Goal: Information Seeking & Learning: Learn about a topic

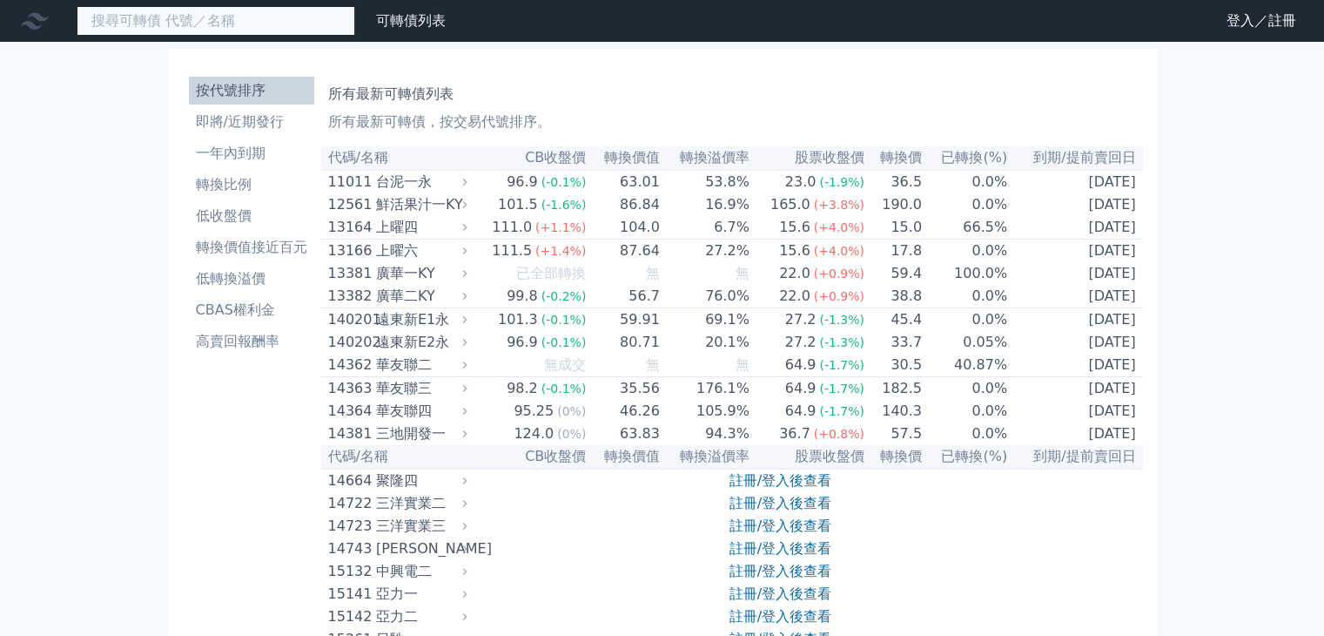
click at [292, 26] on input at bounding box center [216, 21] width 279 height 30
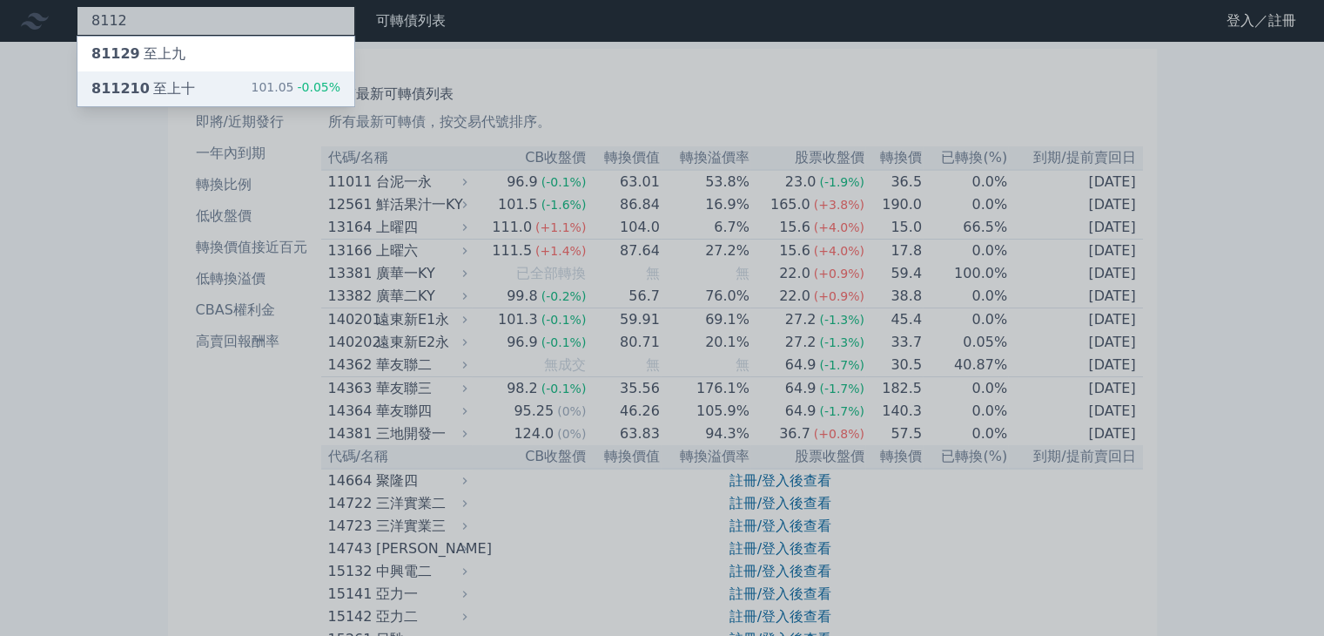
type input "8112"
click at [195, 90] on div "811210 至上十 101.05 -0.05%" at bounding box center [215, 88] width 277 height 35
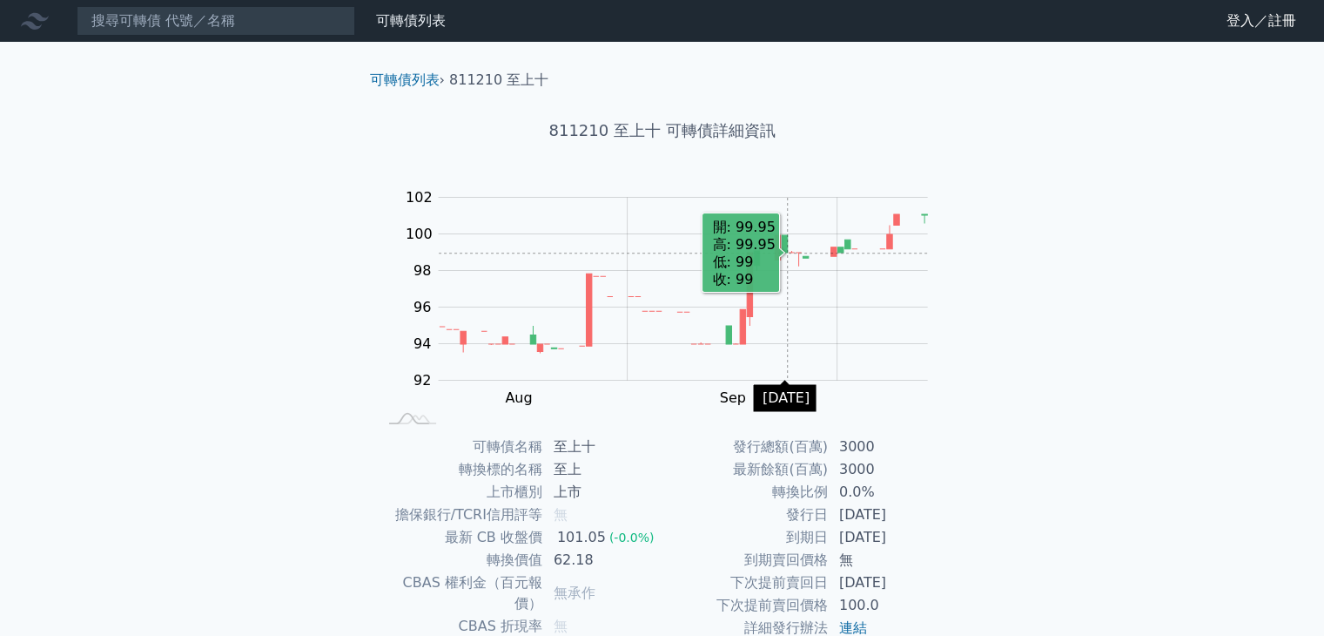
scroll to position [171, 0]
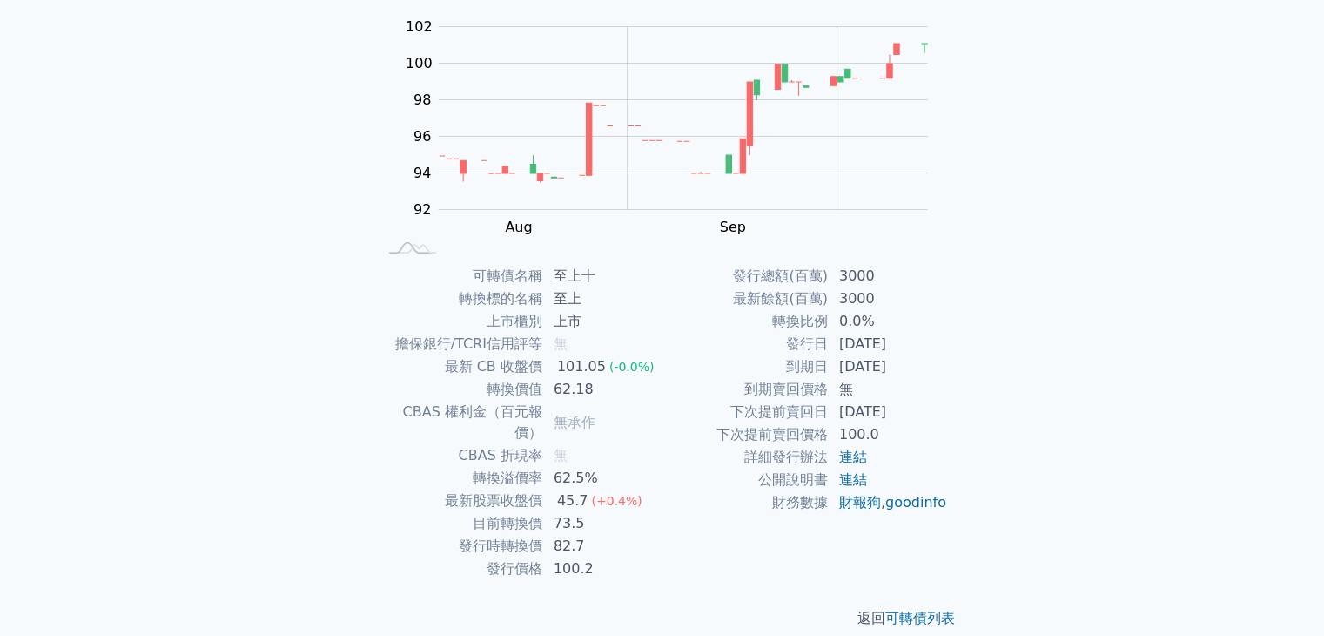
click at [600, 467] on td "62.5%" at bounding box center [602, 478] width 119 height 23
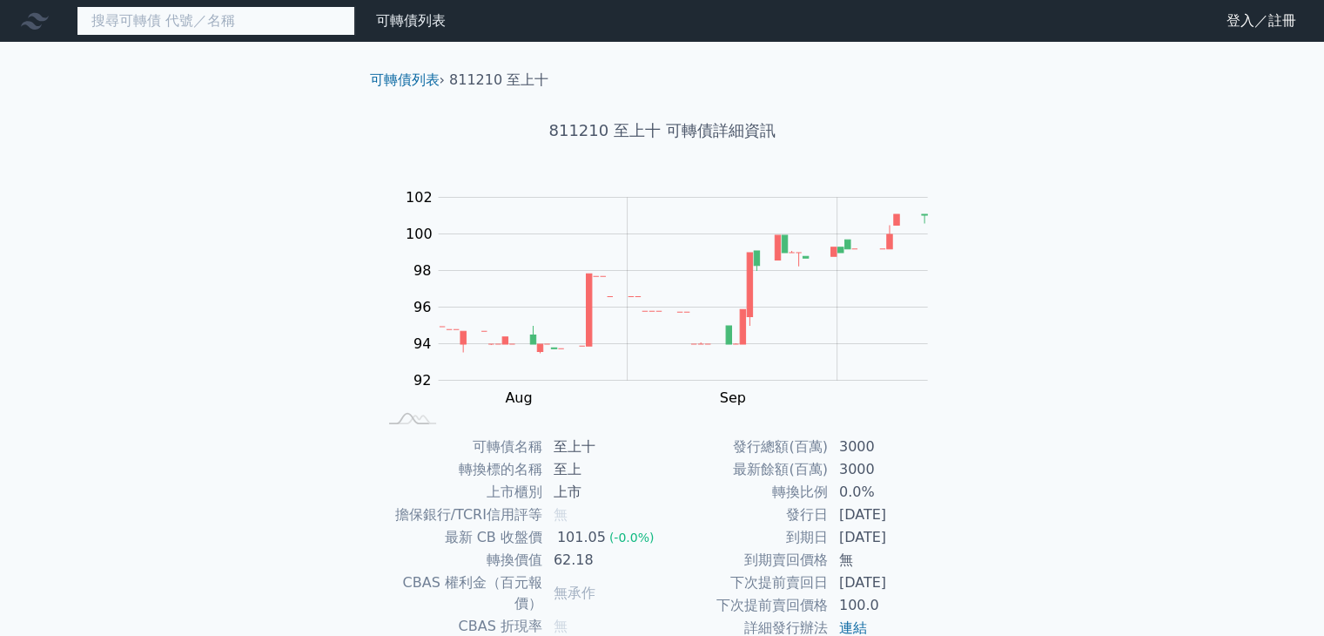
click at [203, 17] on input at bounding box center [216, 21] width 279 height 30
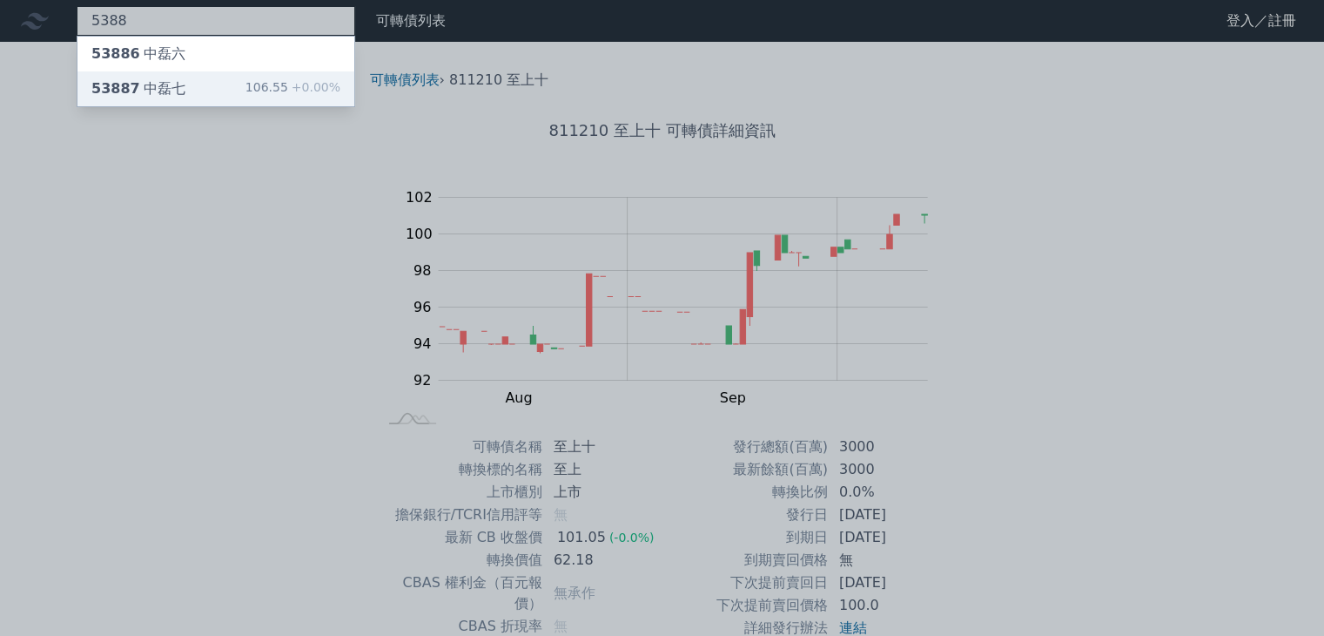
type input "5388"
click at [181, 86] on div "53887 中磊七 106.55 +0.00%" at bounding box center [215, 88] width 277 height 35
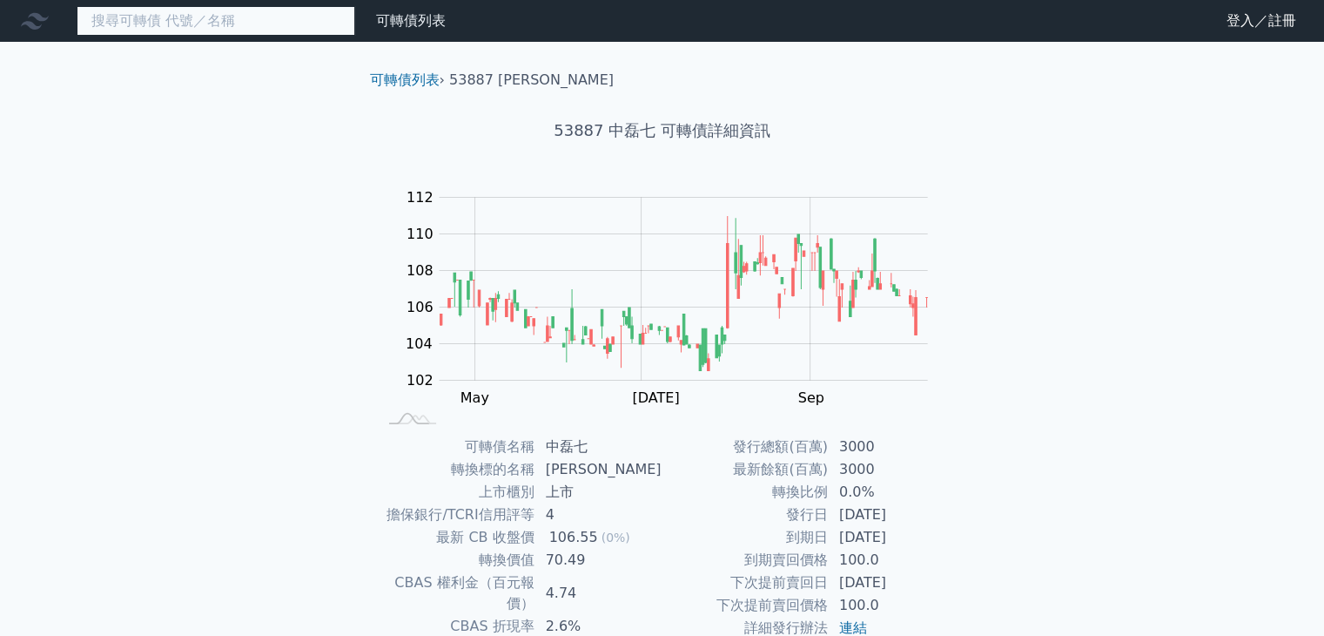
click at [268, 25] on input at bounding box center [216, 21] width 279 height 30
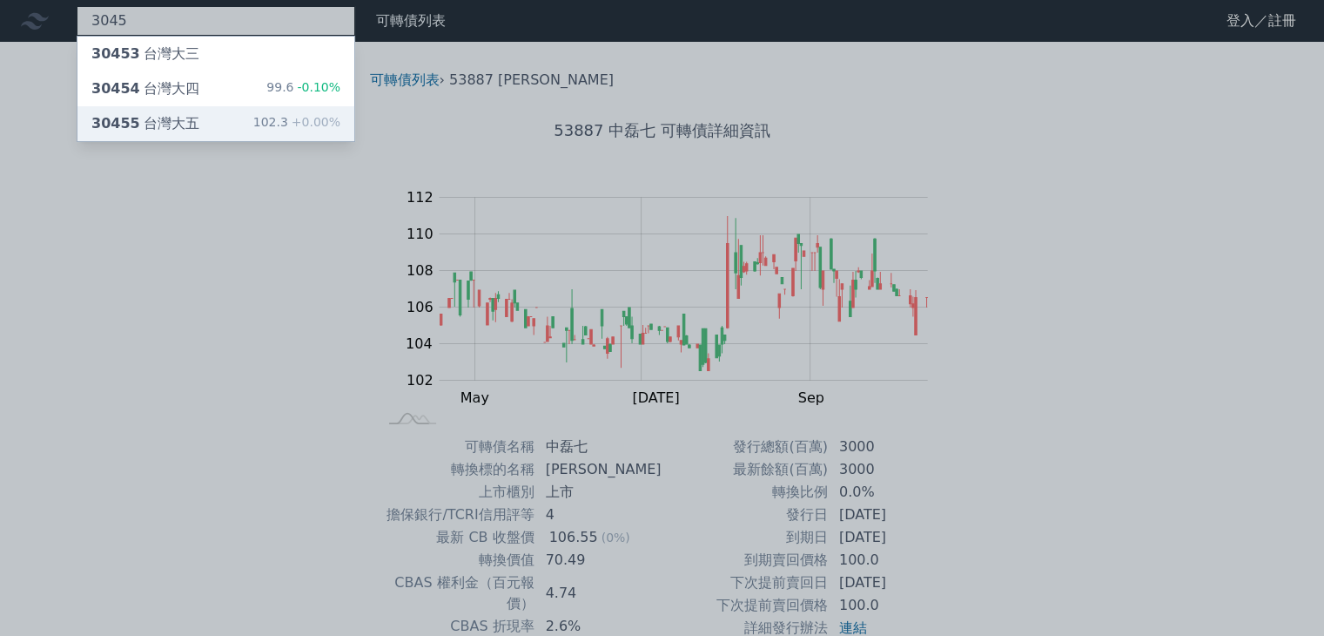
type input "3045"
click at [217, 123] on div "30455 台灣大五 102.3 +0.00%" at bounding box center [215, 123] width 277 height 35
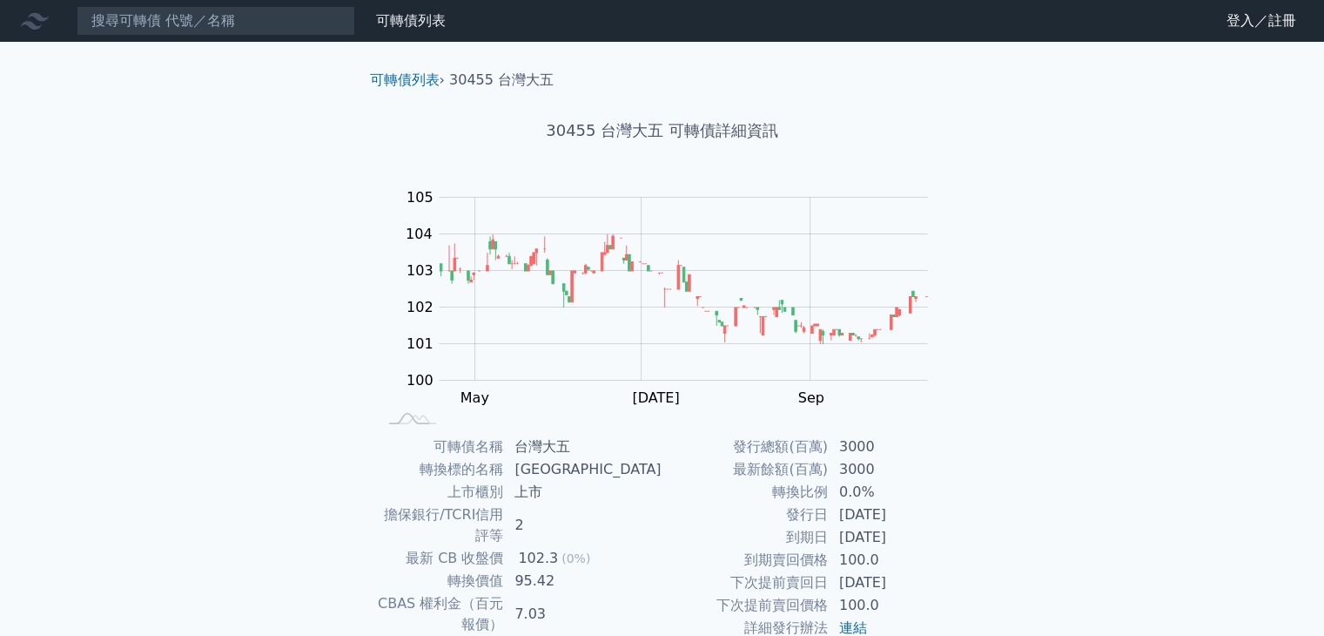
scroll to position [166, 0]
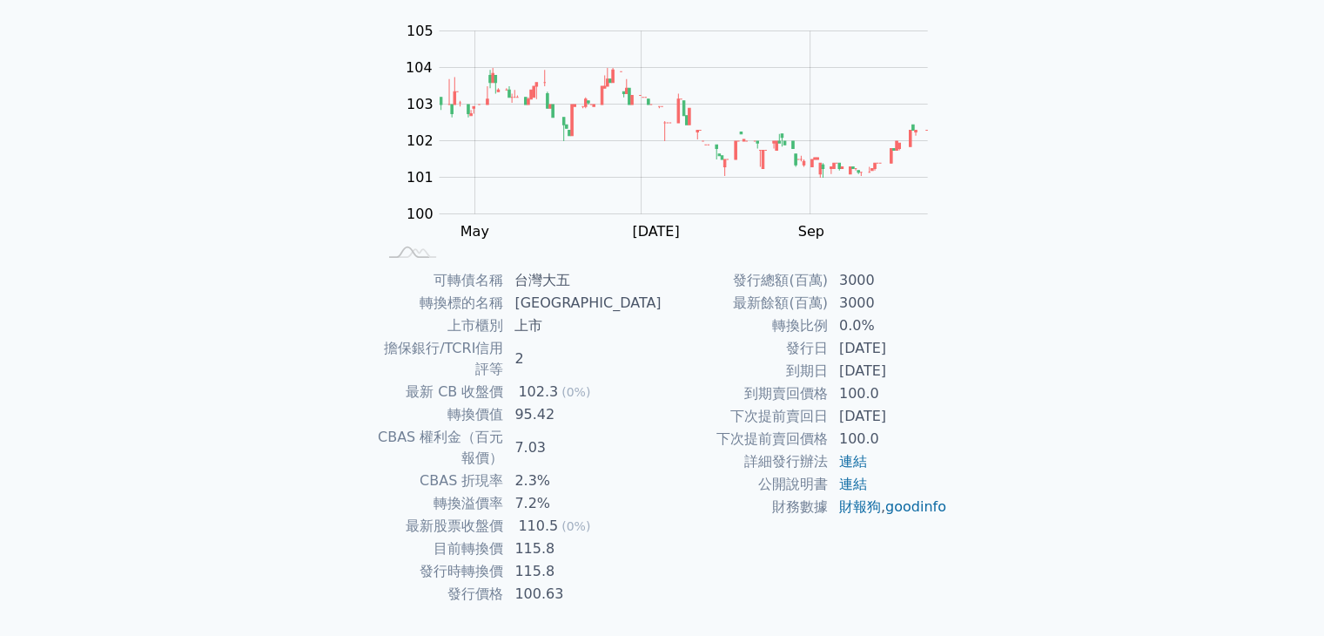
click at [293, 231] on div "可轉債列表 財務數據 可轉債列表 財務數據 登入／註冊 登入／註冊 可轉債列表 › 30455 台灣大五 30455 台灣大五 可轉債詳細資訊 Zoom Ou…" at bounding box center [662, 258] width 1324 height 848
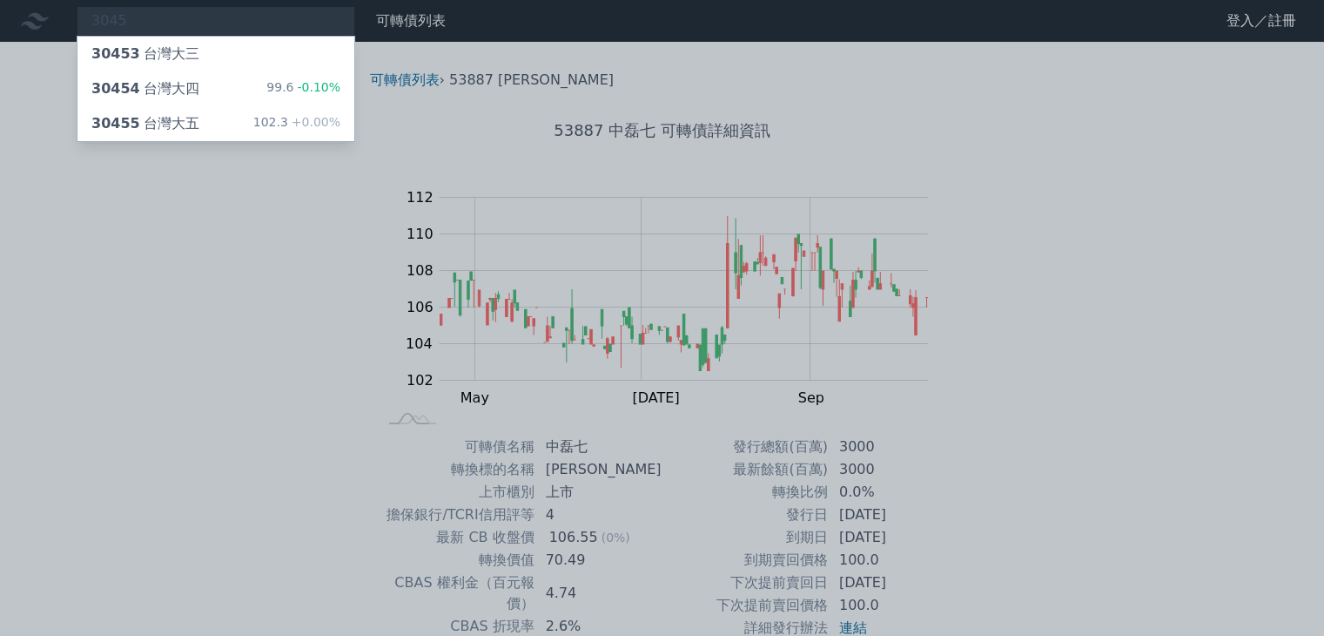
click at [39, 18] on div at bounding box center [662, 318] width 1324 height 636
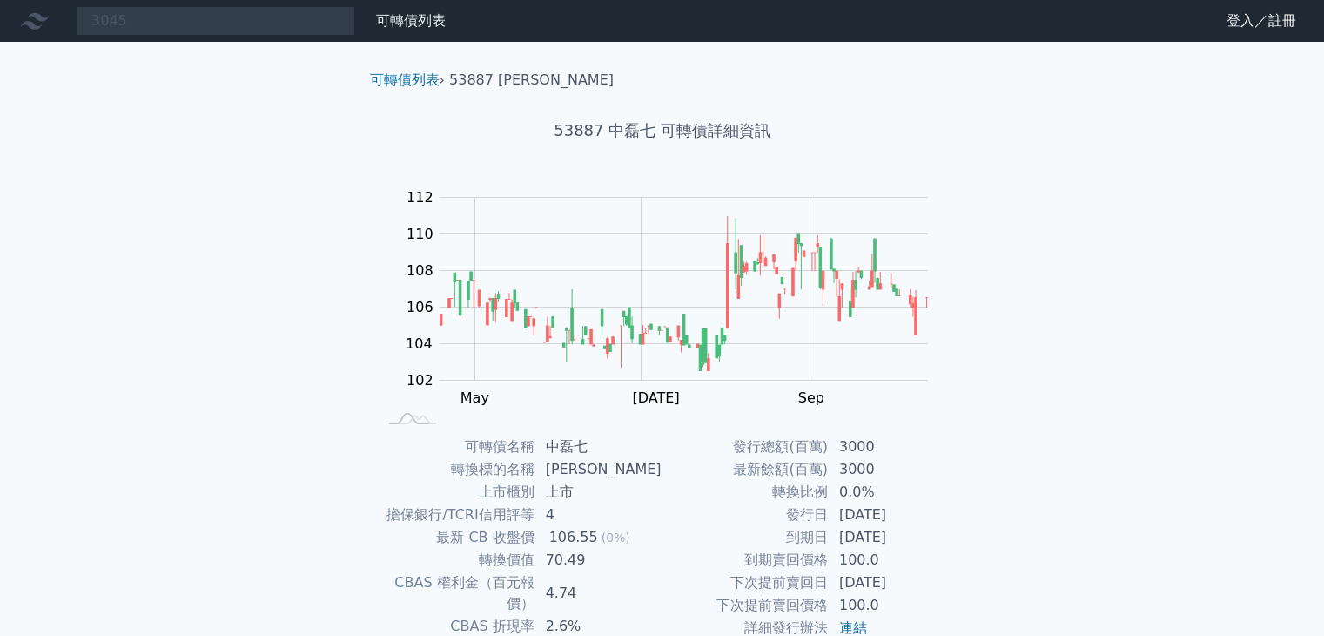
click at [39, 18] on icon at bounding box center [35, 21] width 28 height 17
